Goal: Complete application form

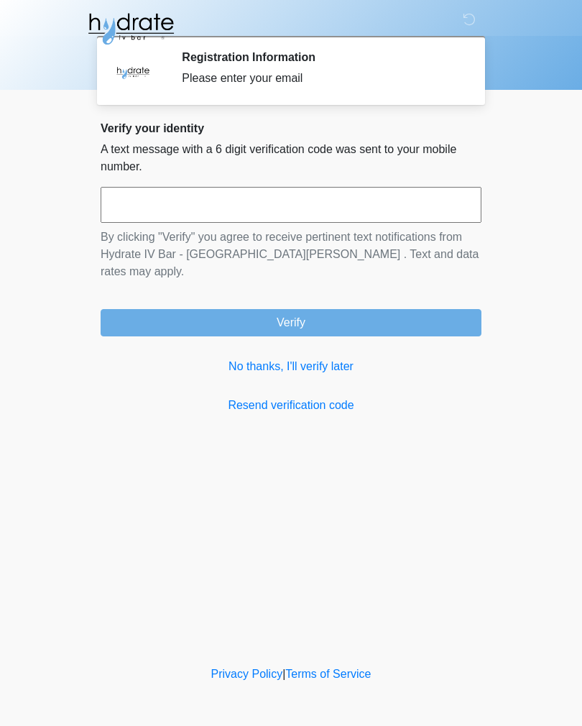
click at [295, 213] on input "text" at bounding box center [291, 205] width 381 height 36
click at [308, 358] on link "No thanks, I'll verify later" at bounding box center [291, 366] width 381 height 17
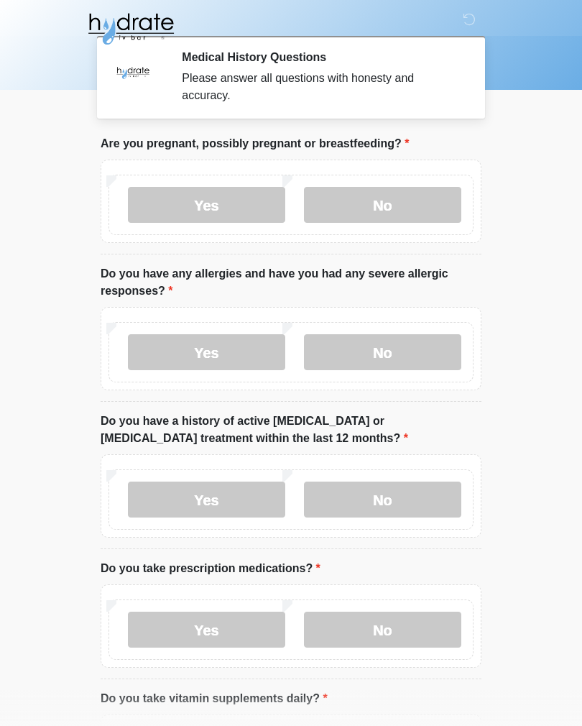
click at [42, 307] on body "‎ ‎ ‎ Medical History Questions Please answer all questions with honesty and ac…" at bounding box center [291, 363] width 582 height 726
click at [381, 221] on label "No" at bounding box center [382, 205] width 157 height 36
click at [391, 358] on label "No" at bounding box center [382, 352] width 157 height 36
click at [403, 491] on label "No" at bounding box center [382, 499] width 157 height 36
click at [398, 626] on label "No" at bounding box center [382, 629] width 157 height 36
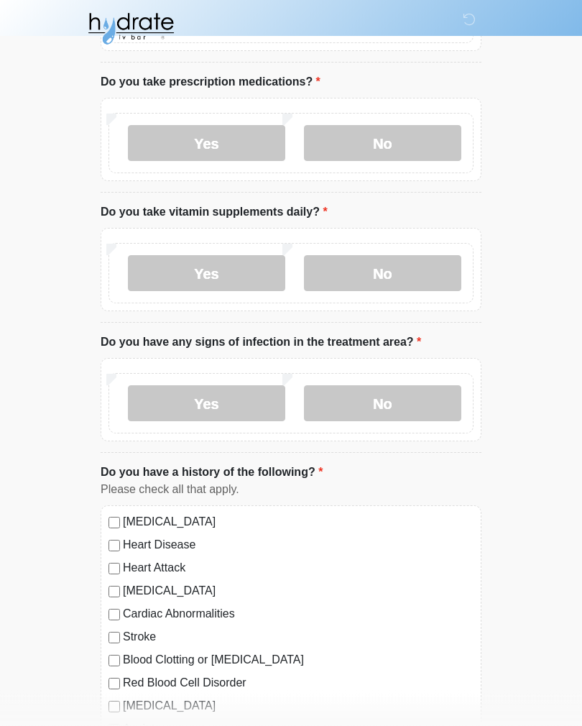
scroll to position [486, 0]
click at [421, 276] on label "No" at bounding box center [382, 273] width 157 height 36
click at [409, 406] on label "No" at bounding box center [382, 403] width 157 height 36
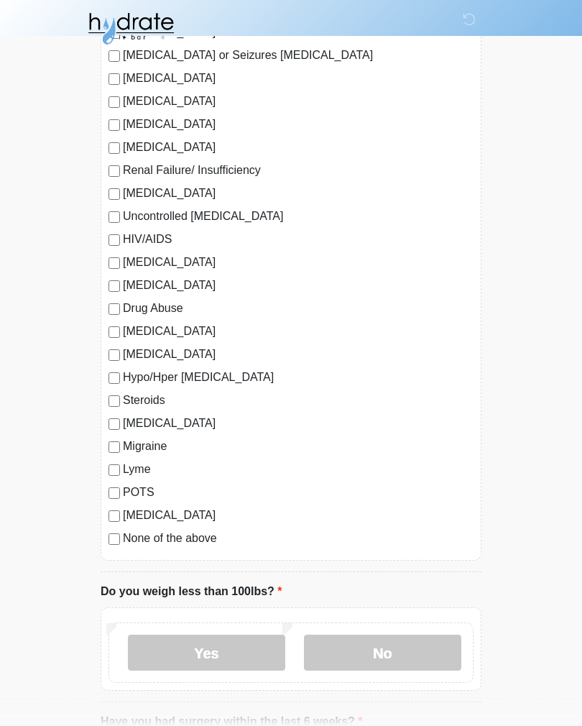
scroll to position [1216, 0]
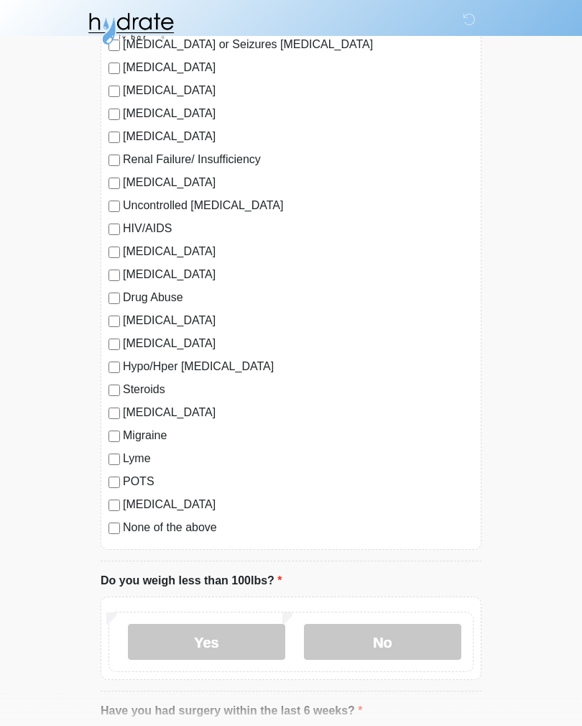
click at [129, 529] on label "None of the above" at bounding box center [298, 527] width 351 height 17
click at [395, 644] on label "No" at bounding box center [382, 642] width 157 height 36
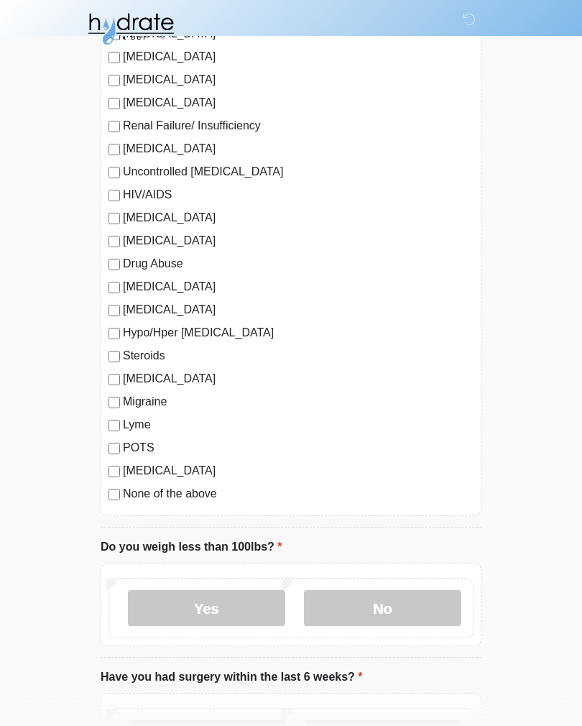
scroll to position [1403, 0]
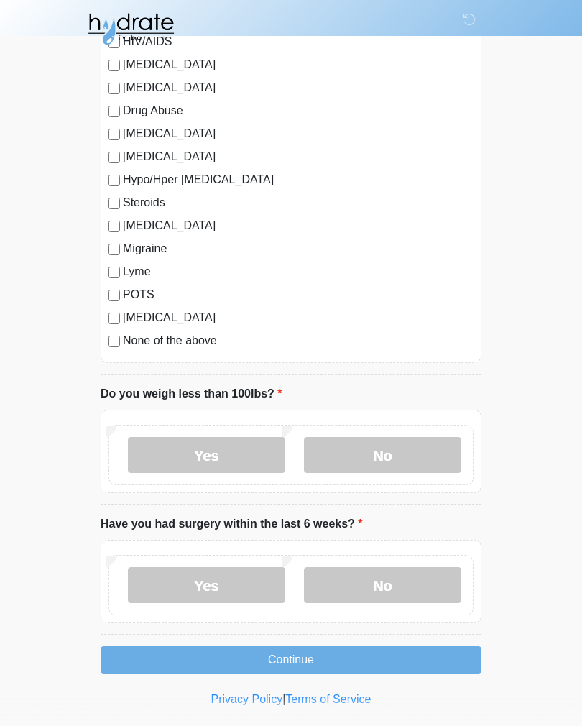
click at [397, 585] on label "No" at bounding box center [382, 585] width 157 height 36
click at [402, 660] on button "Continue" at bounding box center [291, 659] width 381 height 27
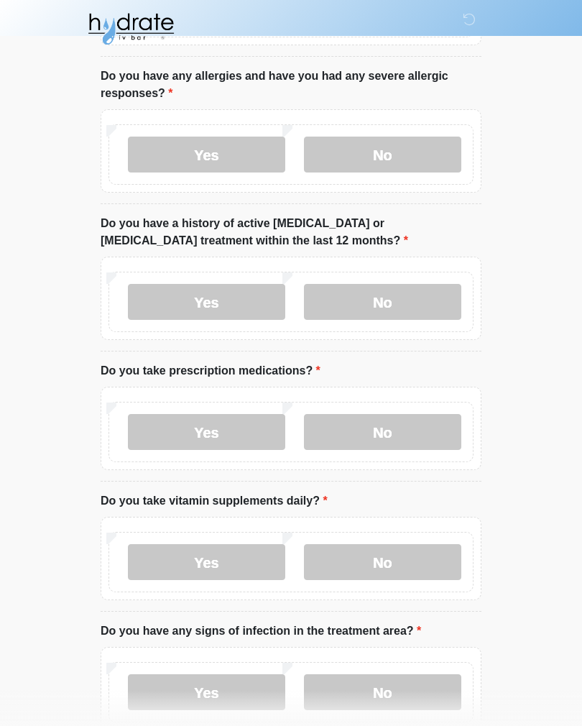
scroll to position [0, 0]
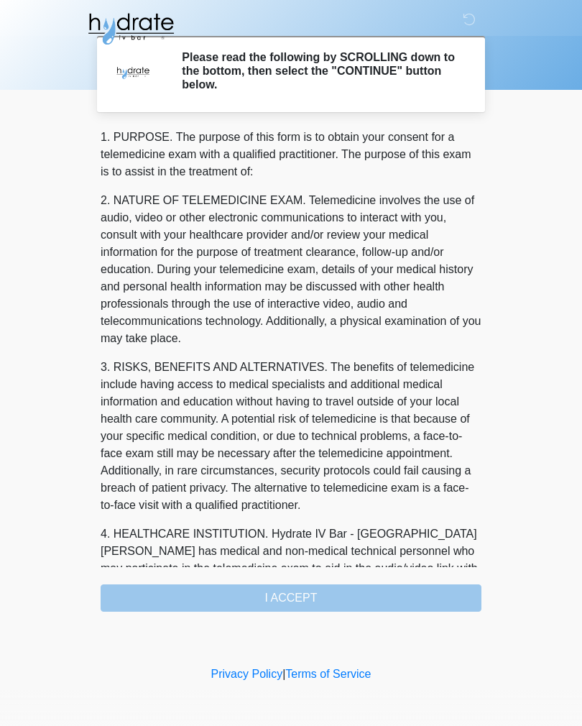
click at [312, 588] on div "1. PURPOSE. The purpose of this form is to obtain your consent for a telemedici…" at bounding box center [291, 370] width 381 height 483
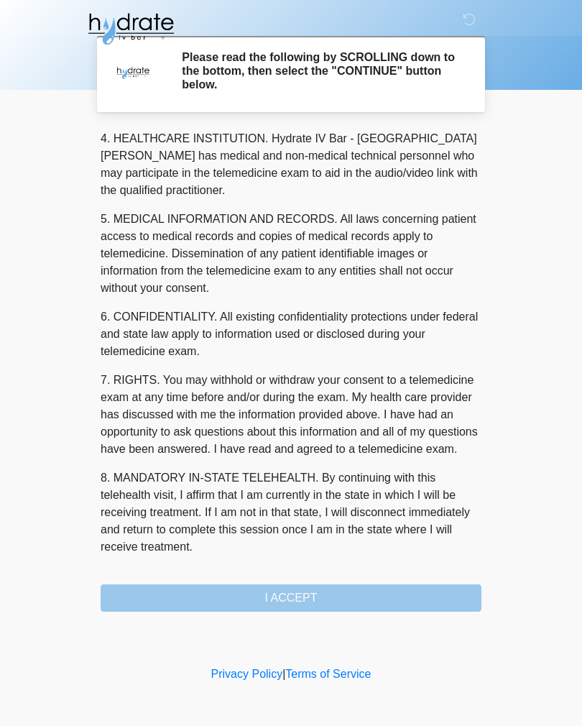
scroll to position [412, 0]
click at [300, 600] on button "I ACCEPT" at bounding box center [291, 597] width 381 height 27
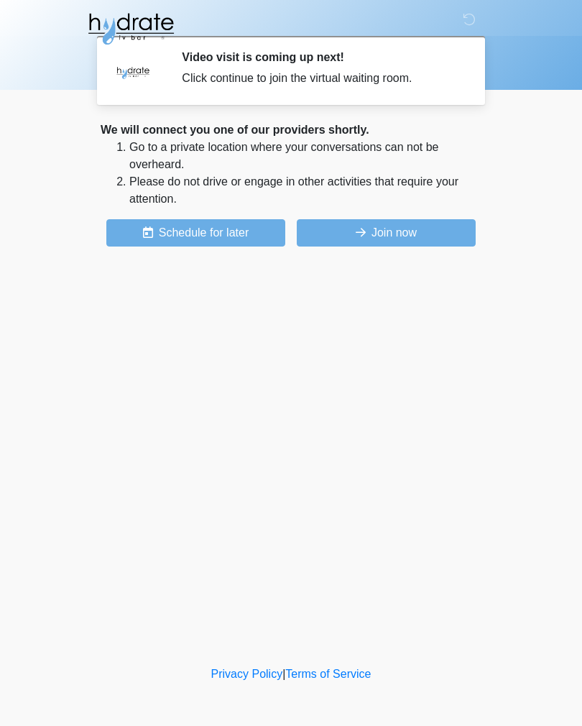
click at [397, 237] on button "Join now" at bounding box center [386, 232] width 179 height 27
